Goal: Information Seeking & Learning: Compare options

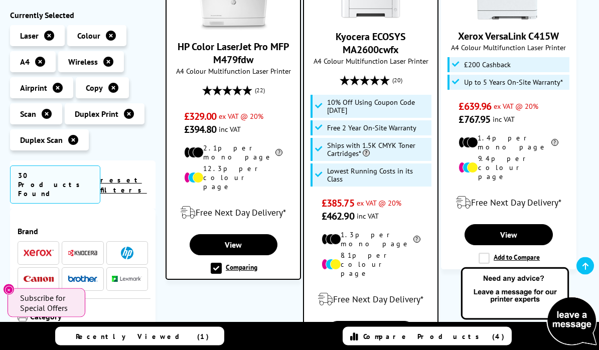
scroll to position [789, 0]
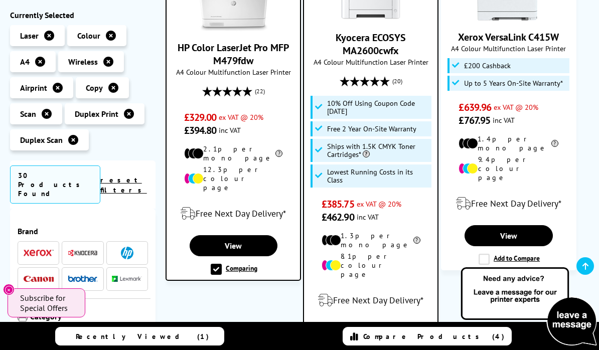
click at [363, 350] on label "Comparing" at bounding box center [371, 356] width 47 height 11
click at [0, 0] on input "Comparing" at bounding box center [0, 0] width 0 height 0
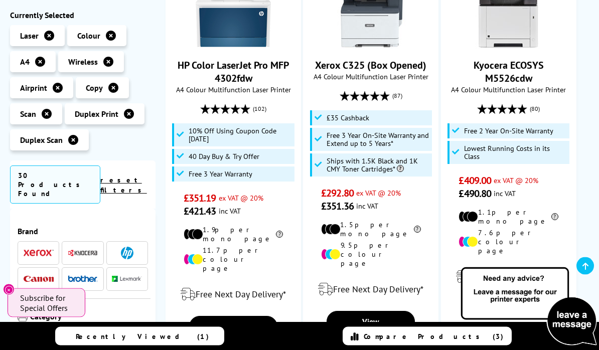
scroll to position [1233, 0]
click at [215, 345] on label "Add to Compare" at bounding box center [234, 350] width 61 height 11
click at [0, 0] on input "Add to Compare" at bounding box center [0, 0] width 0 height 0
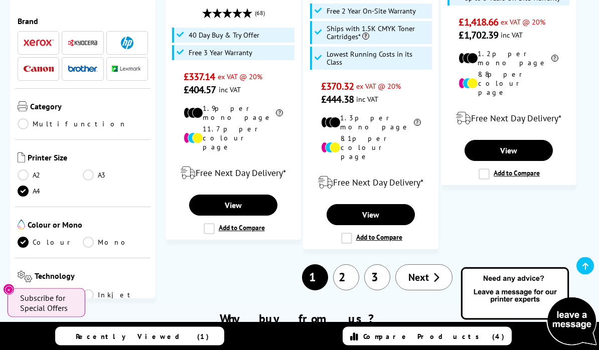
scroll to position [1759, 0]
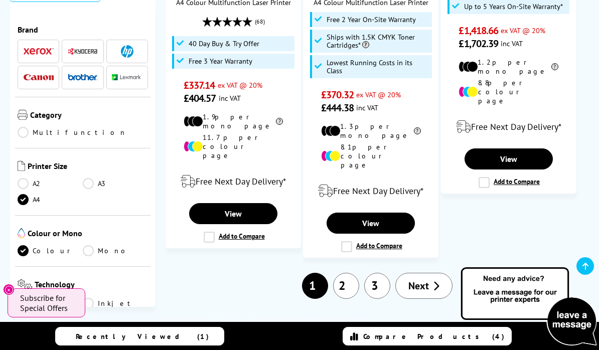
click at [350, 273] on link "2" at bounding box center [346, 286] width 26 height 26
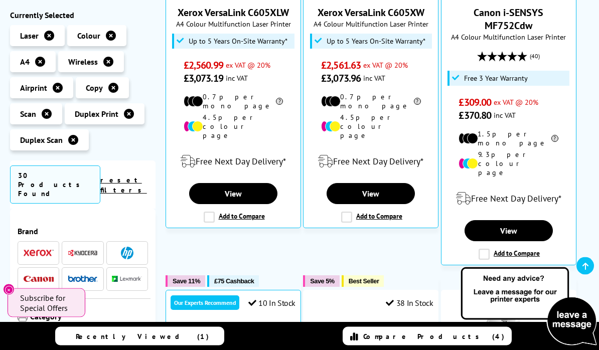
scroll to position [355, 0]
click at [484, 249] on label "Add to Compare" at bounding box center [508, 254] width 61 height 11
click at [0, 0] on input "Add to Compare" at bounding box center [0, 0] width 0 height 0
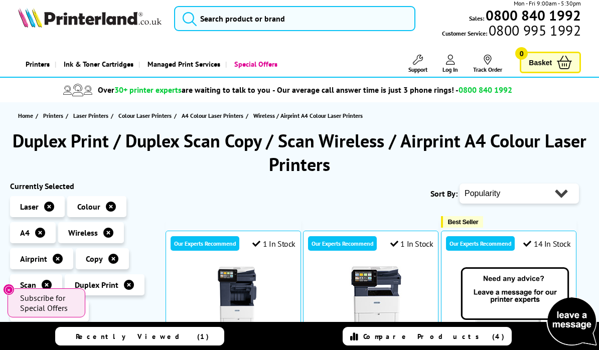
scroll to position [0, 0]
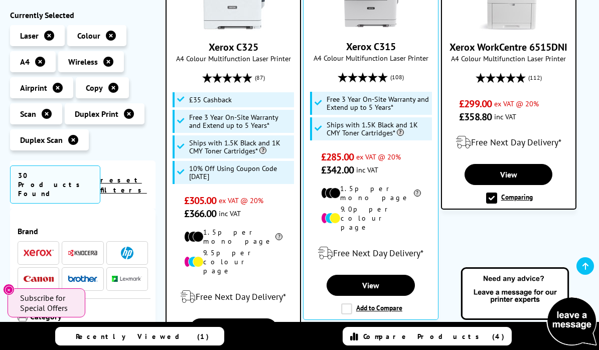
scroll to position [343, 0]
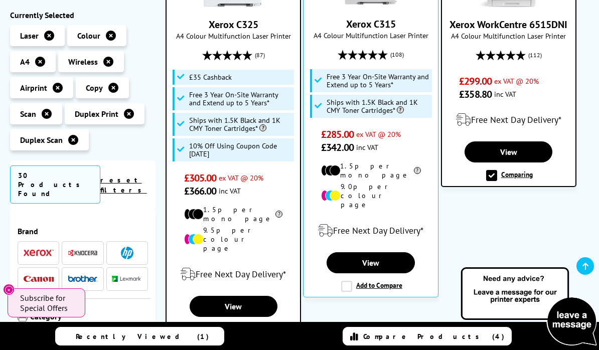
click at [493, 178] on label "Comparing" at bounding box center [509, 175] width 47 height 11
click at [0, 0] on input "Comparing" at bounding box center [0, 0] width 0 height 0
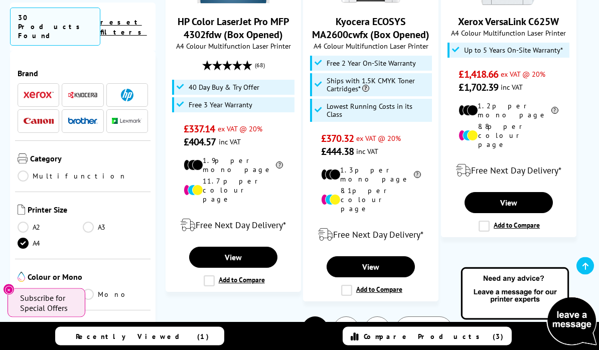
scroll to position [1726, 0]
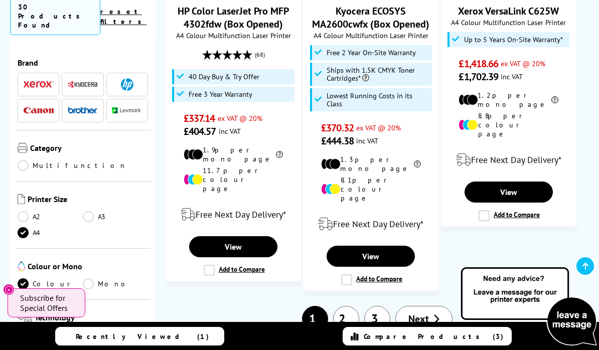
click at [351, 306] on link "2" at bounding box center [346, 319] width 26 height 26
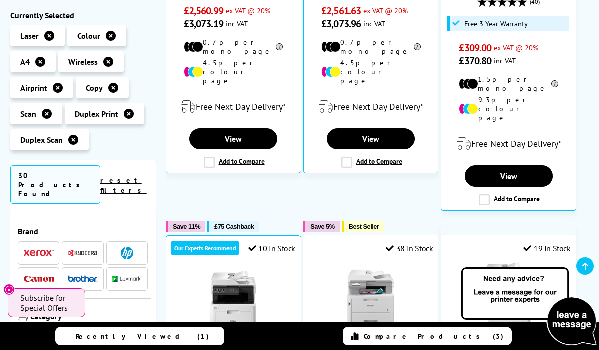
scroll to position [407, 0]
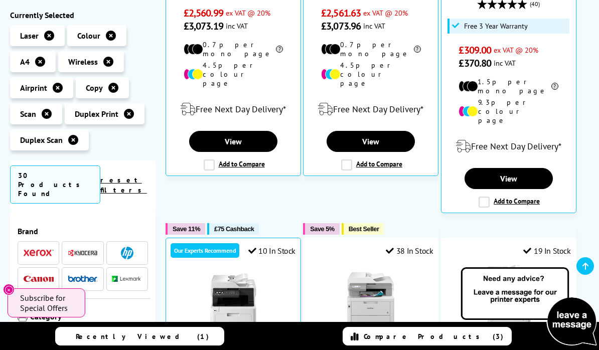
click at [482, 197] on label "Add to Compare" at bounding box center [508, 202] width 61 height 11
click at [0, 0] on input "Add to Compare" at bounding box center [0, 0] width 0 height 0
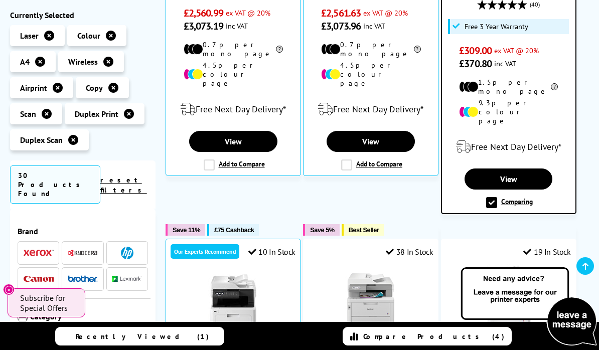
click at [412, 346] on link "Compare Products (4)" at bounding box center [427, 336] width 169 height 19
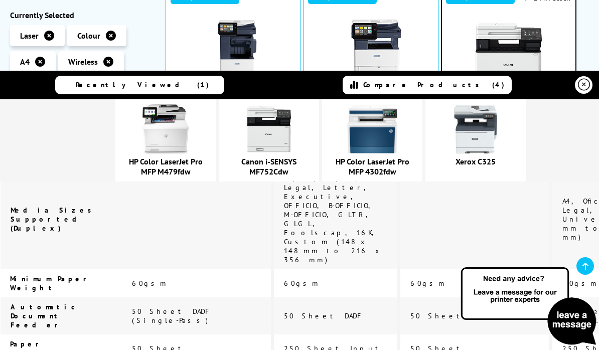
scroll to position [0, 0]
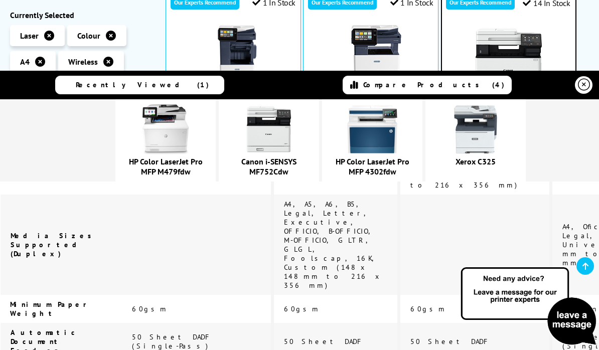
click at [581, 81] on icon at bounding box center [584, 85] width 12 height 12
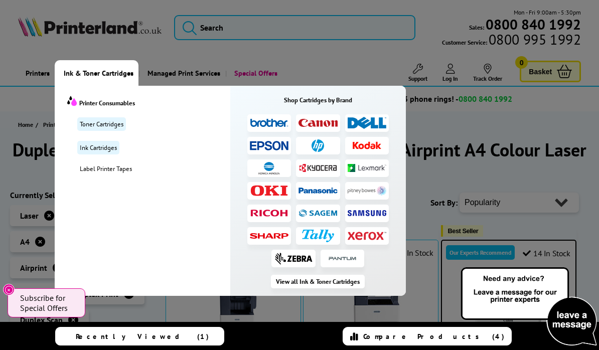
click at [95, 127] on link "Toner Cartridges" at bounding box center [101, 124] width 49 height 14
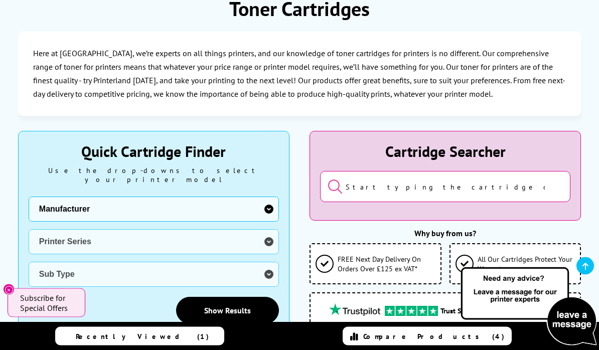
scroll to position [159, 0]
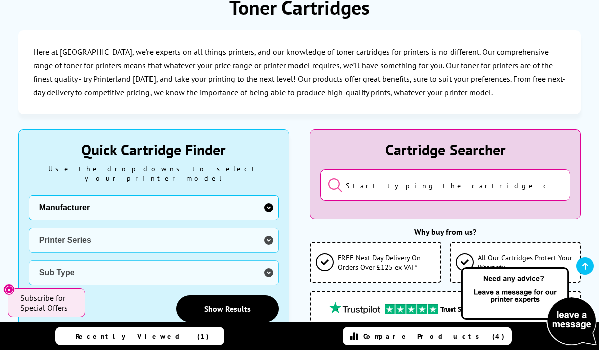
click at [71, 201] on select "Manufacturer Brother Canon Dell Dymo Epson HP Kodak Konica Minolta Kyocera Lexm…" at bounding box center [154, 207] width 250 height 25
select select "13815"
click at [59, 237] on select "Printer Series B Series C Series Phaser Series VersaLink Series WorkCentre Seri…" at bounding box center [154, 240] width 250 height 25
select select "38179"
click at [59, 261] on select "Sub Type Xerox C230 Xerox C235 Xerox C310 Xerox C315 Xerox C320 Xerox C325 Xero…" at bounding box center [154, 272] width 250 height 25
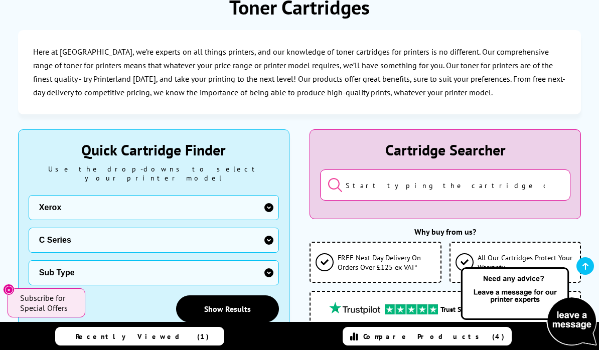
select select "39388"
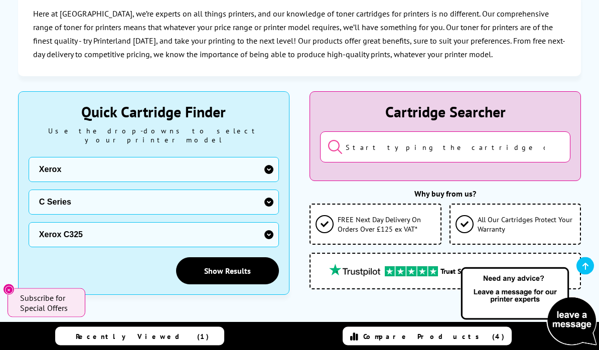
scroll to position [198, 0]
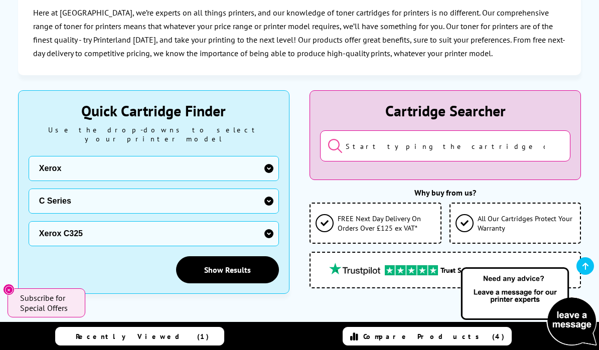
click at [222, 261] on link "Show Results" at bounding box center [227, 269] width 103 height 27
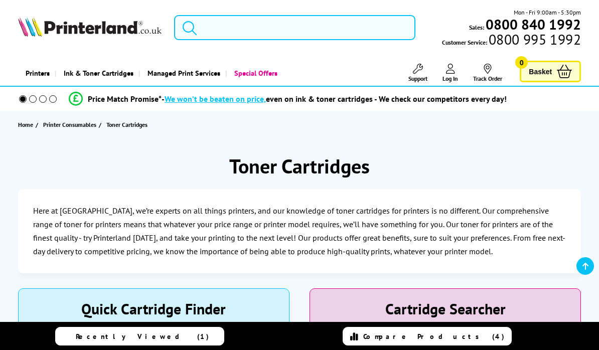
select select
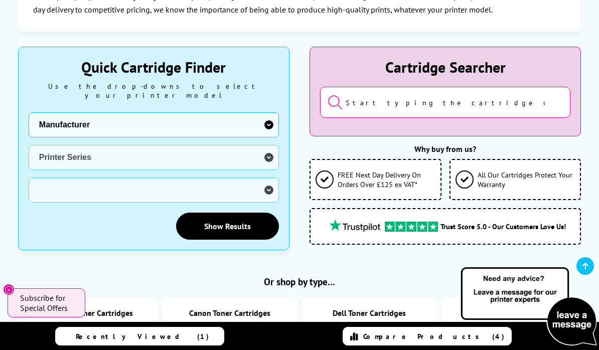
click at [119, 117] on select "Manufacturer Brother Canon Dell Dymo Epson HP Kodak Konica Minolta Kyocera Lexm…" at bounding box center [154, 124] width 250 height 25
select select "12242"
click at [49, 148] on select "Printer Series BubbleJet Series FAX Series imagePROGRAF Series MAXIFY Series Mu…" at bounding box center [154, 157] width 250 height 25
select select "35919"
click at [59, 183] on select "Sub Type Canon ImageCLASS MF-4420W Canon ImageCLASS MF200" at bounding box center [154, 190] width 250 height 25
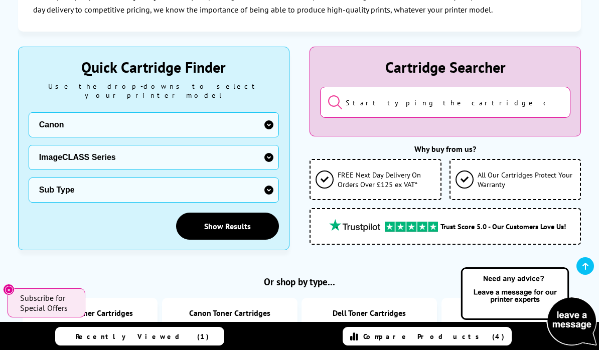
select select "35922"
click at [216, 221] on link "Show Results" at bounding box center [227, 226] width 103 height 27
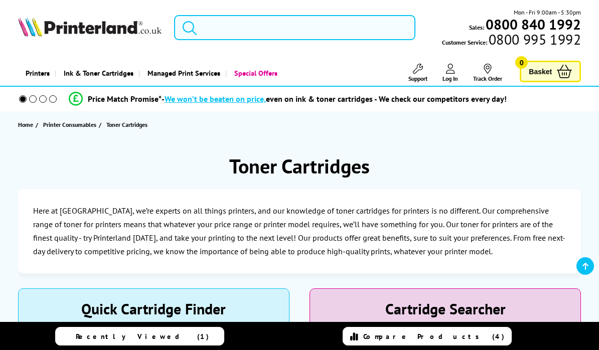
select select "12242"
select select
select select "0"
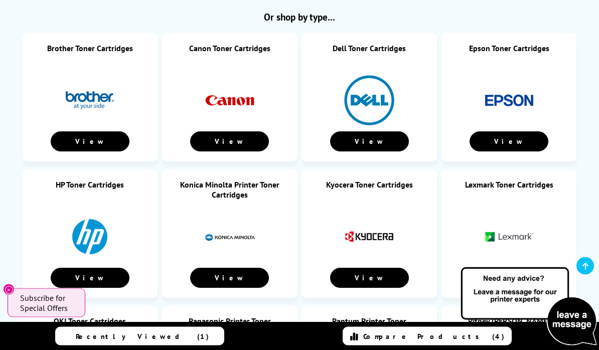
scroll to position [507, 0]
click at [220, 144] on link "View" at bounding box center [229, 141] width 79 height 20
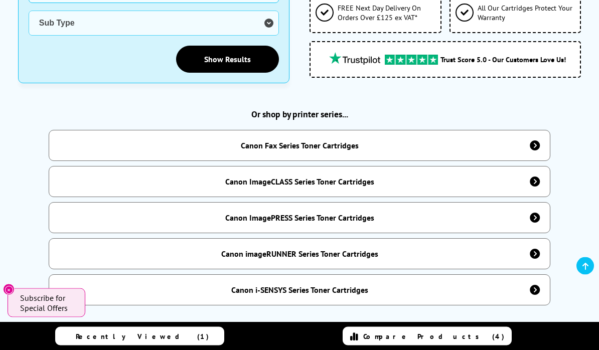
scroll to position [409, 0]
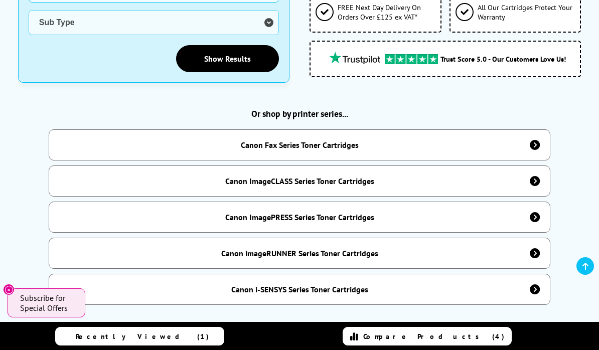
click at [144, 279] on div "Canon i-SENSYS Series Toner Cartridges" at bounding box center [300, 289] width 502 height 31
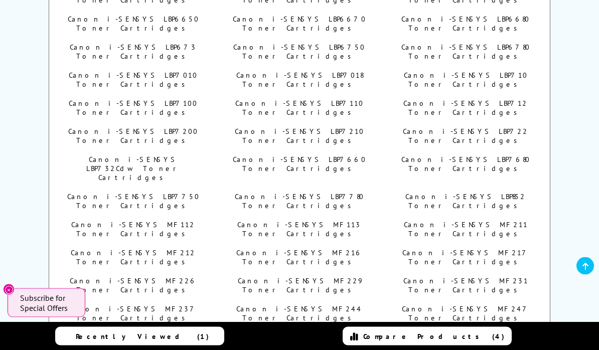
scroll to position [1092, 0]
click at [402, 341] on span "Compare Products (4)" at bounding box center [433, 336] width 141 height 9
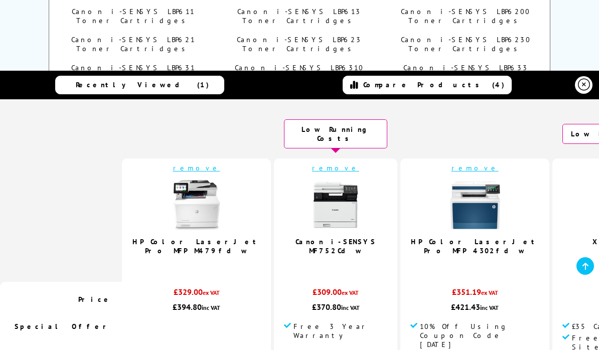
scroll to position [959, 0]
click at [571, 84] on div "Recently Viewed (1) Compare Products (4)" at bounding box center [299, 85] width 599 height 29
click at [583, 85] on icon at bounding box center [584, 85] width 12 height 12
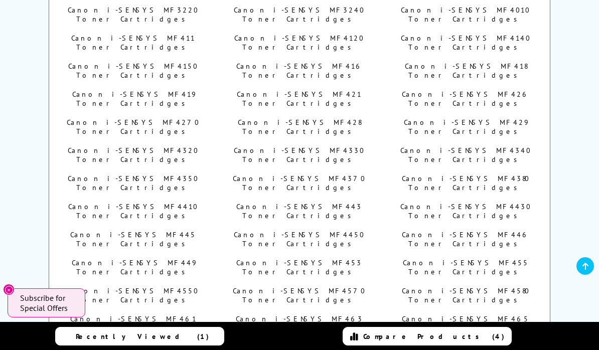
scroll to position [1530, 0]
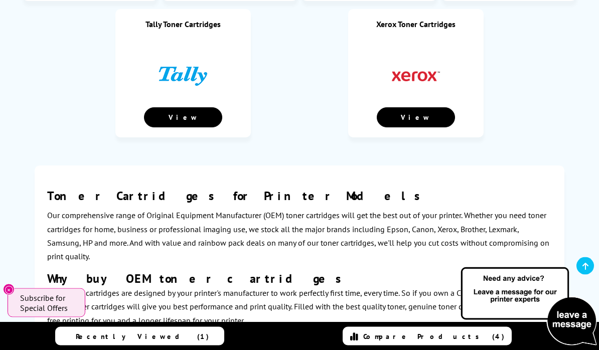
scroll to position [1076, 0]
